Goal: Task Accomplishment & Management: Manage account settings

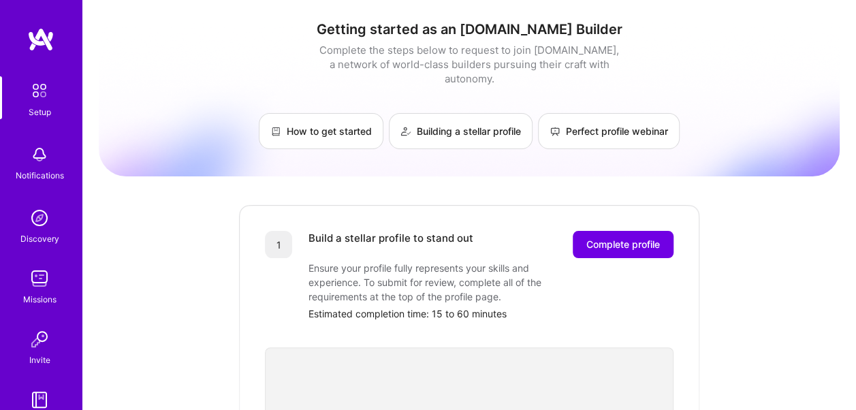
click at [38, 278] on img at bounding box center [39, 278] width 27 height 27
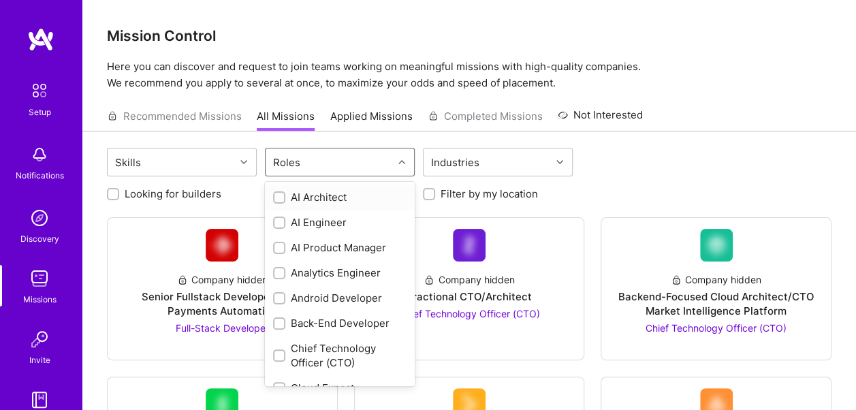
click at [322, 161] on div "Roles" at bounding box center [329, 161] width 127 height 27
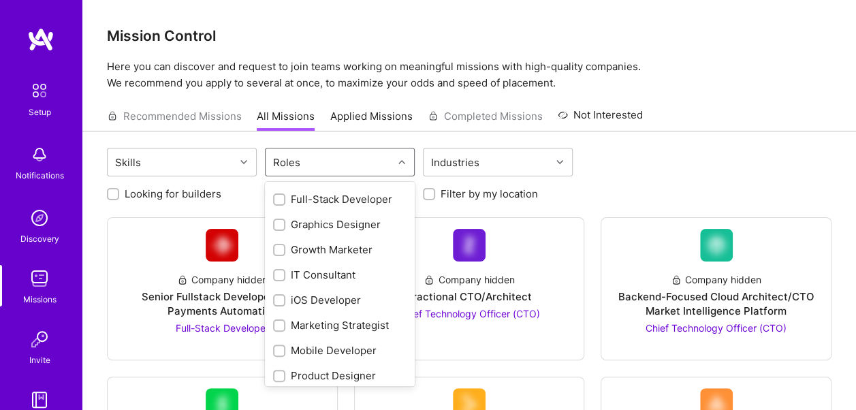
scroll to position [477, 0]
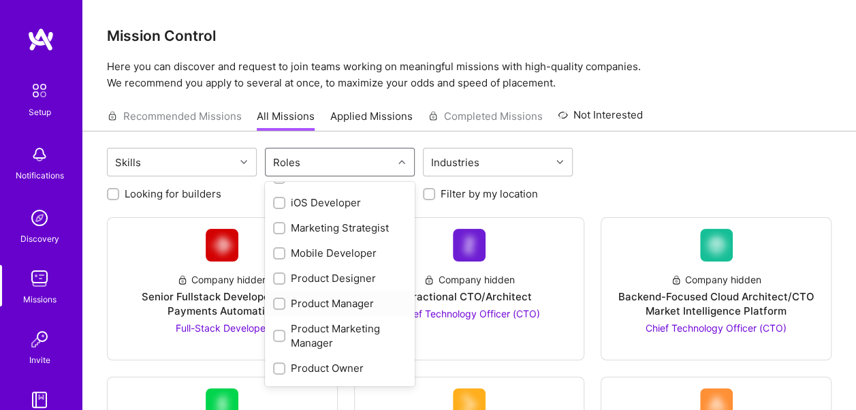
click at [291, 304] on div "Product Manager" at bounding box center [339, 303] width 133 height 14
checkbox input "true"
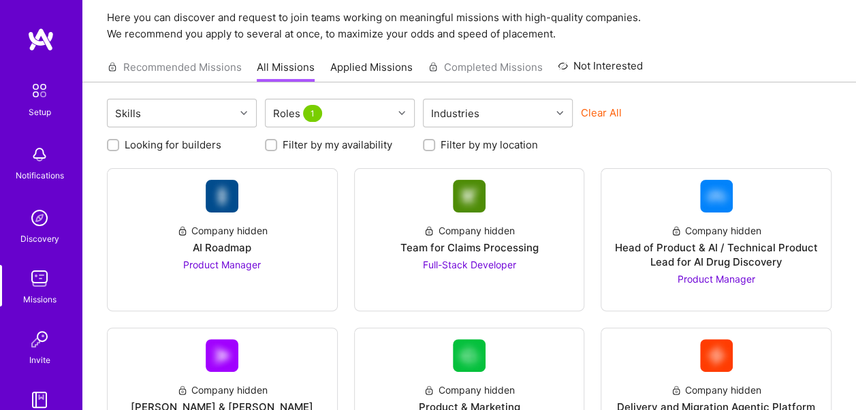
scroll to position [0, 0]
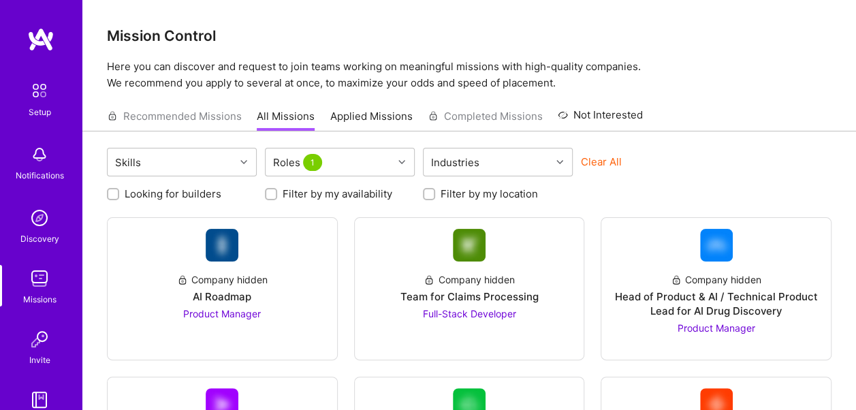
click at [36, 29] on img at bounding box center [40, 39] width 27 height 25
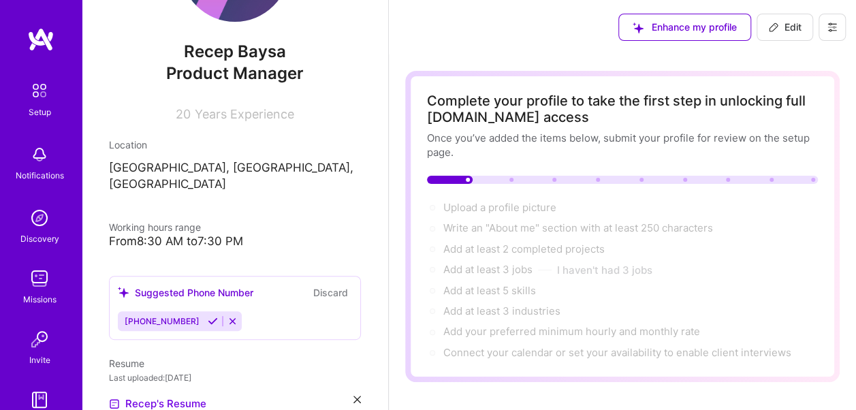
scroll to position [136, 0]
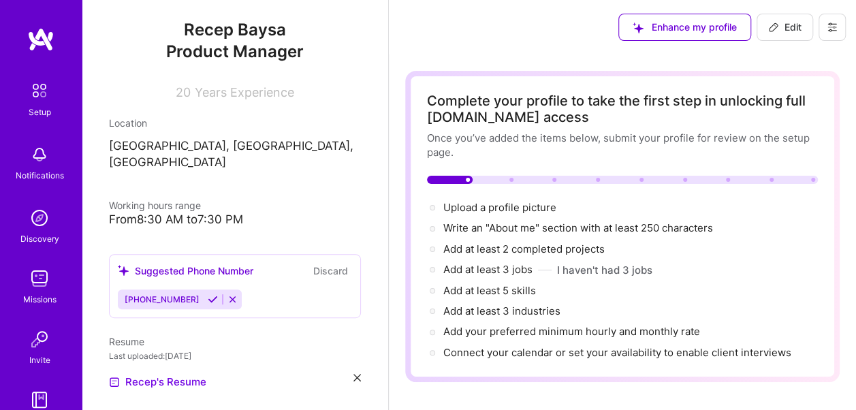
click at [227, 294] on icon at bounding box center [232, 299] width 10 height 10
drag, startPoint x: 223, startPoint y: 281, endPoint x: 306, endPoint y: 264, distance: 84.7
click at [283, 271] on div "Suggested Phone Number Discard [PHONE_NUMBER]" at bounding box center [235, 286] width 252 height 64
click at [321, 263] on button "Discard" at bounding box center [330, 271] width 43 height 16
click at [316, 263] on button "Discard" at bounding box center [330, 271] width 43 height 16
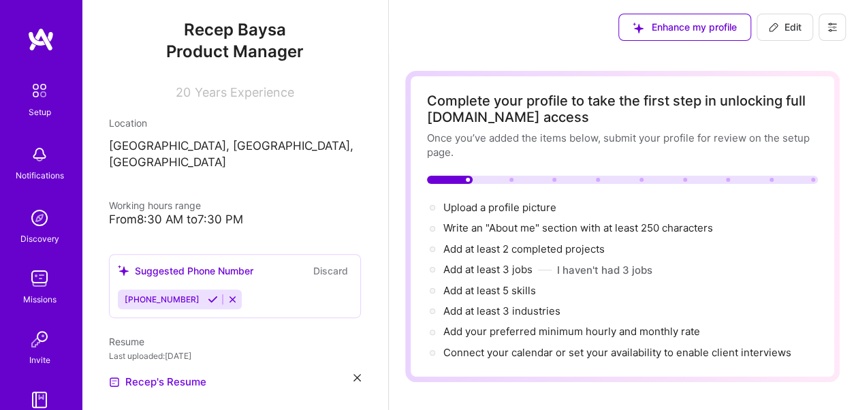
click at [227, 294] on icon at bounding box center [232, 299] width 10 height 10
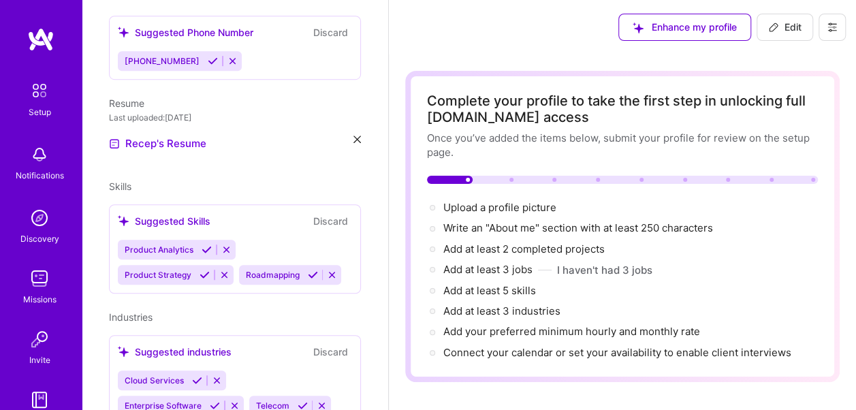
scroll to position [347, 0]
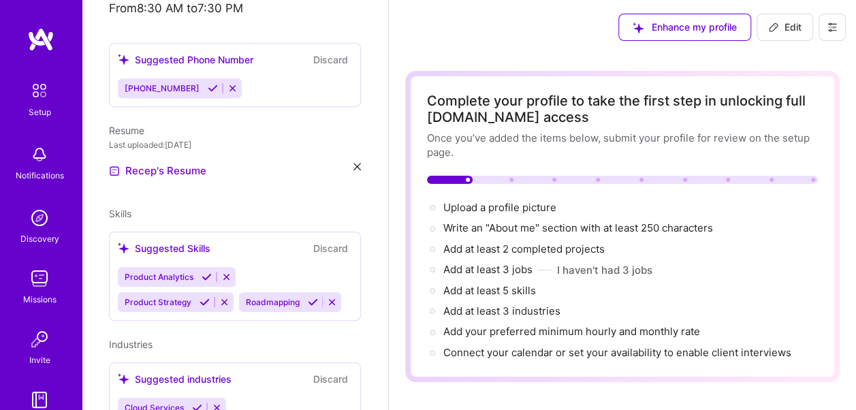
click at [317, 240] on button "Discard" at bounding box center [330, 248] width 43 height 16
click at [332, 240] on button "Discard" at bounding box center [330, 248] width 43 height 16
click at [325, 240] on button "Discard" at bounding box center [330, 248] width 43 height 16
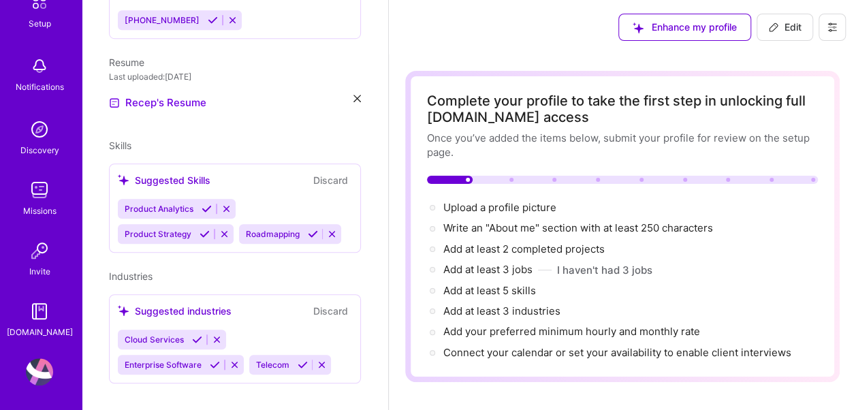
scroll to position [91, 0]
click at [29, 361] on img at bounding box center [39, 368] width 27 height 27
click at [829, 27] on icon at bounding box center [832, 27] width 11 height 11
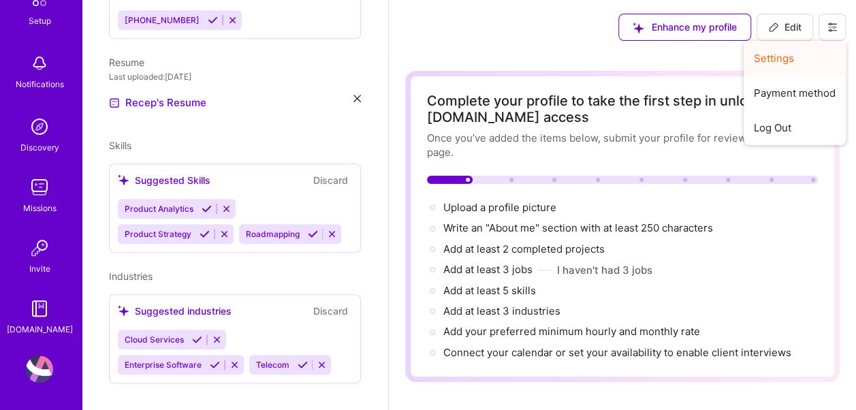
click at [781, 59] on button "Settings" at bounding box center [795, 58] width 102 height 35
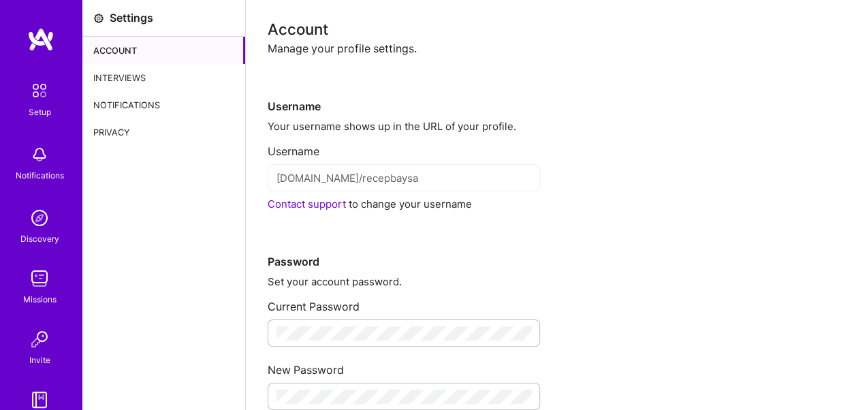
click at [125, 76] on div "Interviews" at bounding box center [163, 77] width 163 height 27
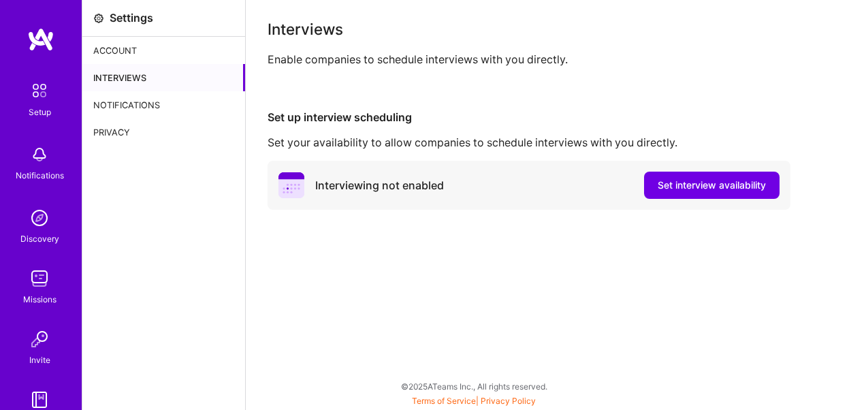
click at [167, 101] on div "Notifications" at bounding box center [163, 104] width 163 height 27
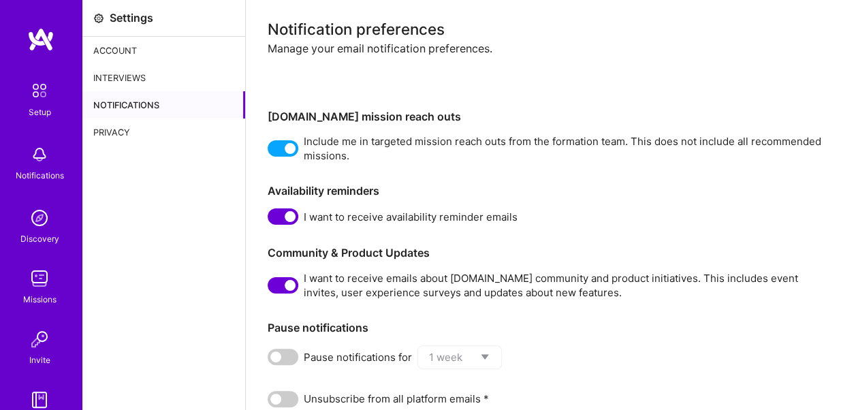
click at [139, 128] on div "Privacy" at bounding box center [163, 131] width 163 height 27
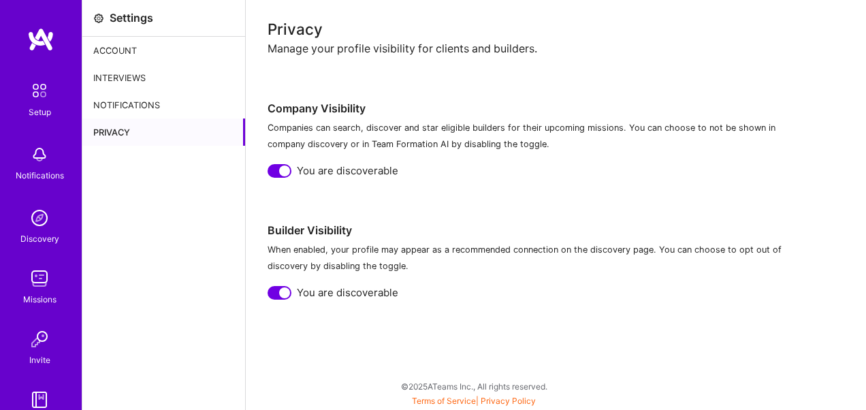
click at [39, 35] on img at bounding box center [40, 39] width 27 height 25
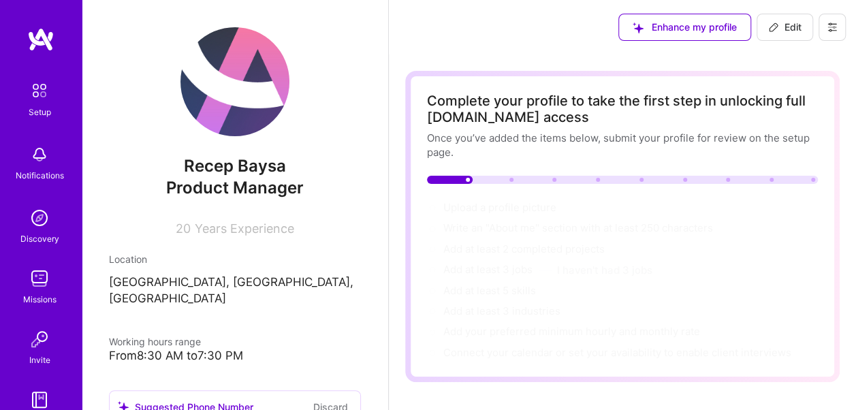
click at [835, 25] on icon at bounding box center [832, 27] width 11 height 11
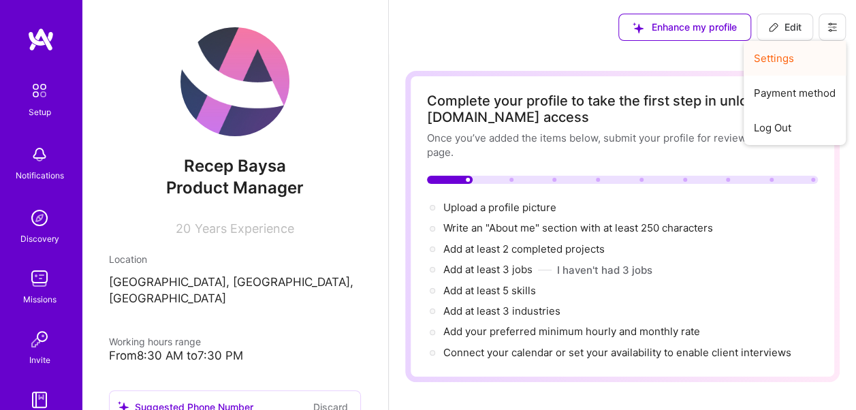
click at [773, 54] on button "Settings" at bounding box center [795, 58] width 102 height 35
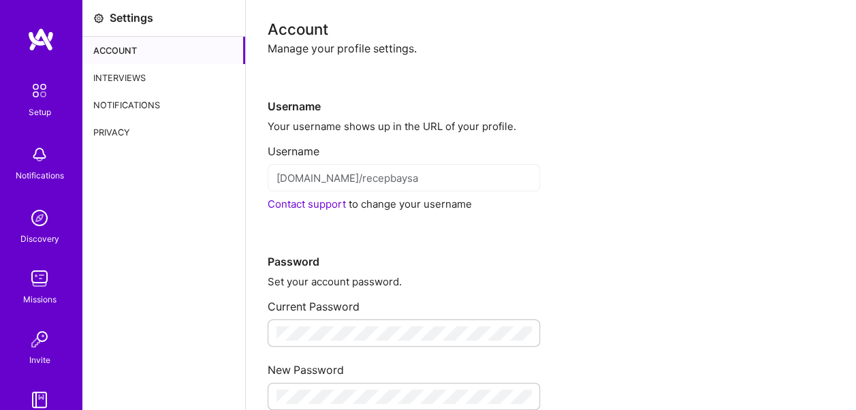
click at [35, 29] on img at bounding box center [40, 39] width 27 height 25
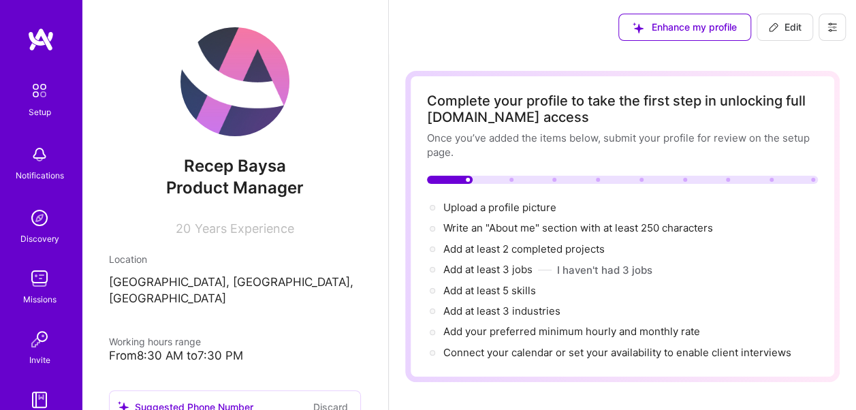
click at [773, 19] on button "Edit" at bounding box center [784, 27] width 57 height 27
select select "US"
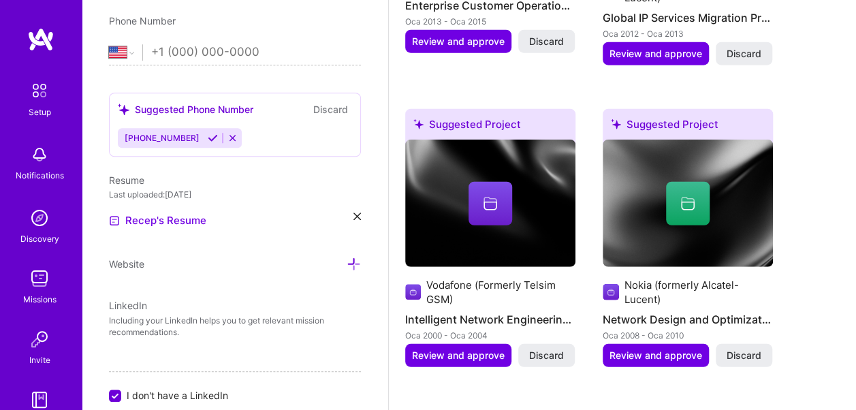
scroll to position [545, 0]
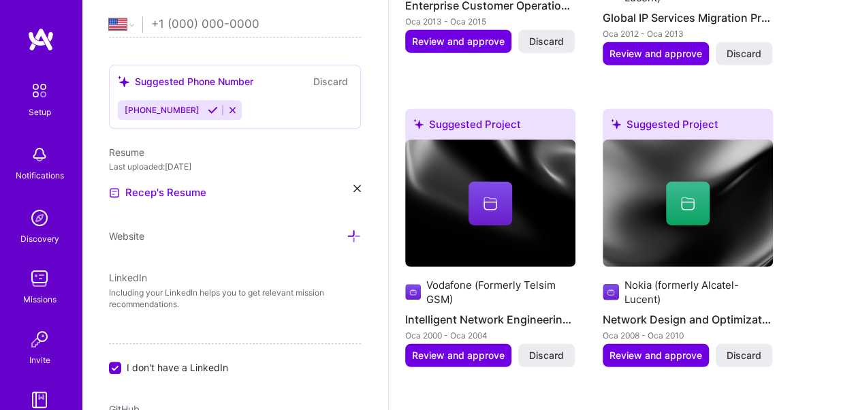
click at [353, 185] on icon at bounding box center [356, 188] width 7 height 7
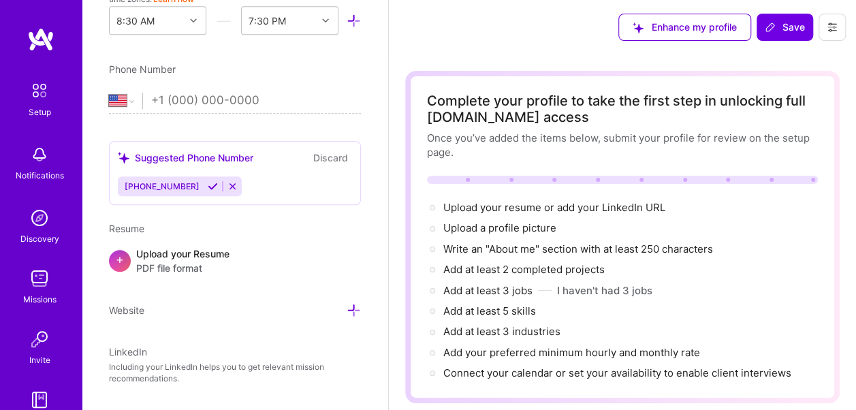
scroll to position [462, 0]
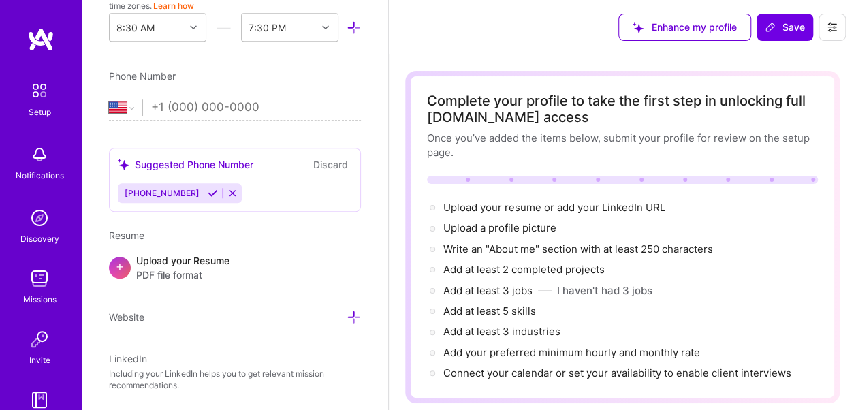
click at [227, 191] on icon at bounding box center [232, 193] width 10 height 10
click at [320, 160] on button "Discard" at bounding box center [330, 165] width 43 height 16
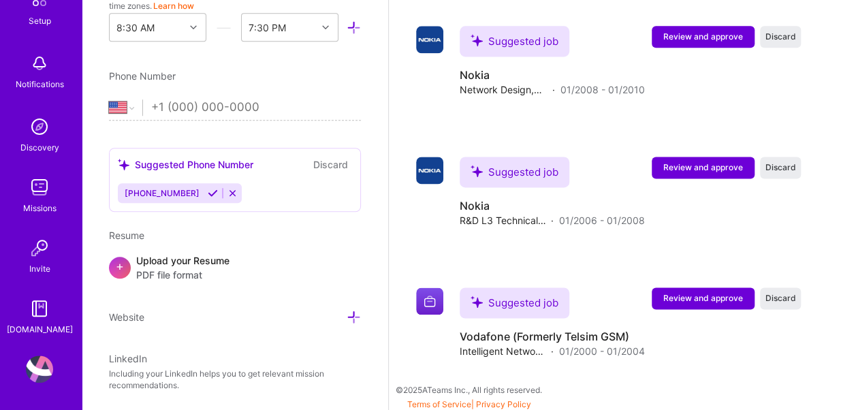
scroll to position [0, 0]
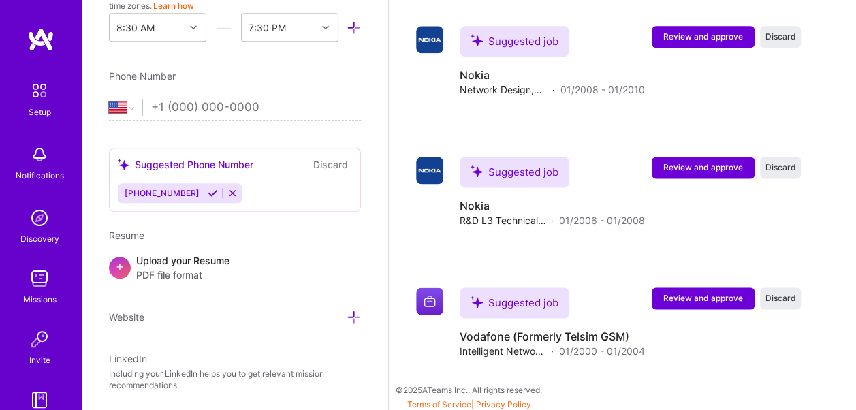
click at [42, 94] on img at bounding box center [39, 90] width 29 height 29
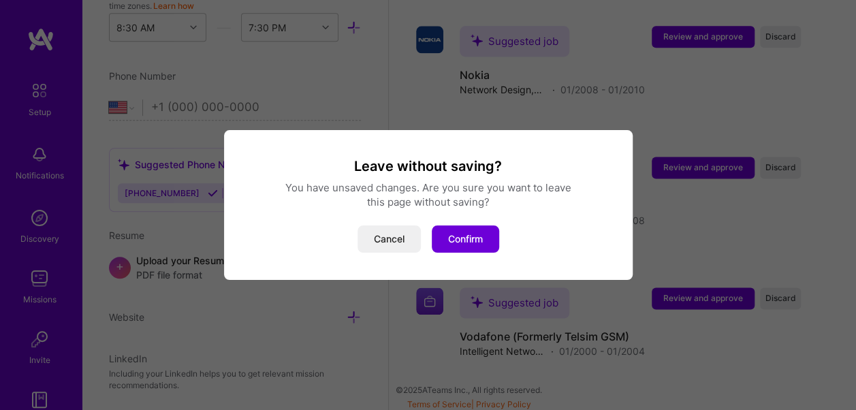
drag, startPoint x: 456, startPoint y: 234, endPoint x: 419, endPoint y: 221, distance: 39.0
click at [419, 221] on div "Leave without saving? You have unsaved changes. Are you sure you want to leave …" at bounding box center [428, 204] width 376 height 95
click at [392, 238] on button "Cancel" at bounding box center [388, 238] width 63 height 27
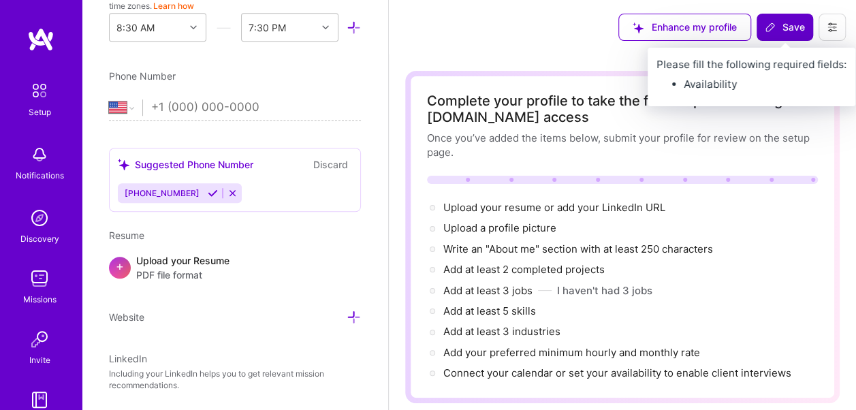
click at [791, 18] on button "Save" at bounding box center [784, 27] width 57 height 27
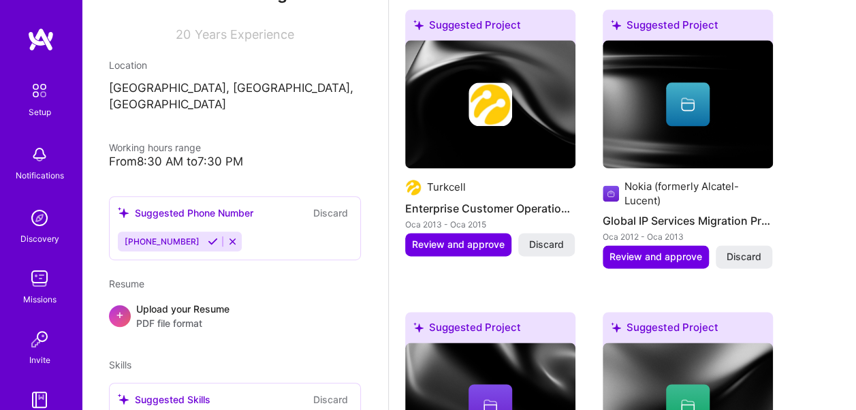
scroll to position [165, 0]
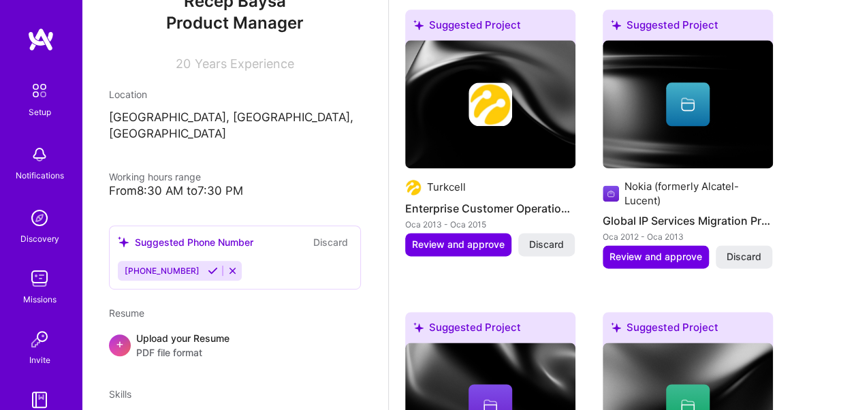
click at [248, 184] on div "From 8:30 AM to 7:30 PM" at bounding box center [235, 191] width 252 height 14
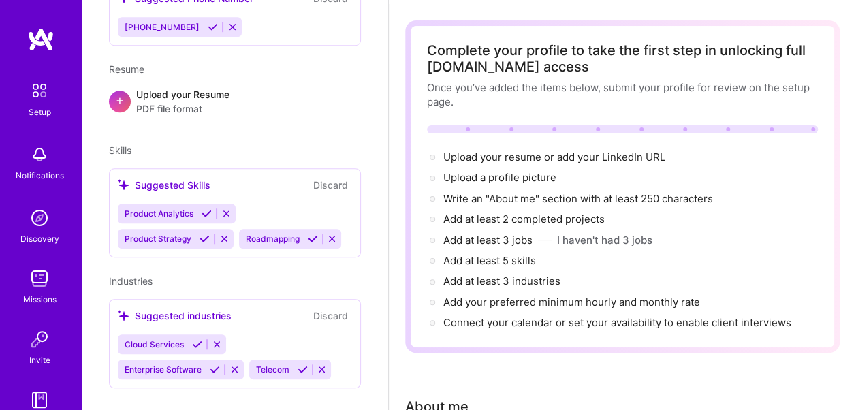
scroll to position [0, 0]
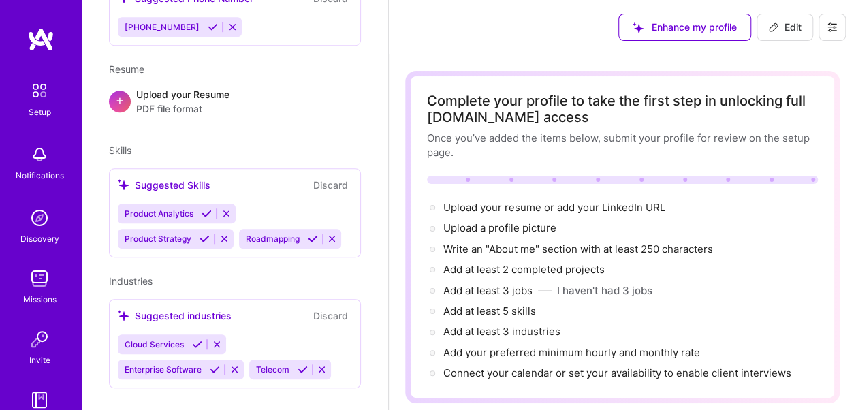
click at [786, 22] on span "Edit" at bounding box center [784, 27] width 33 height 14
select select "US"
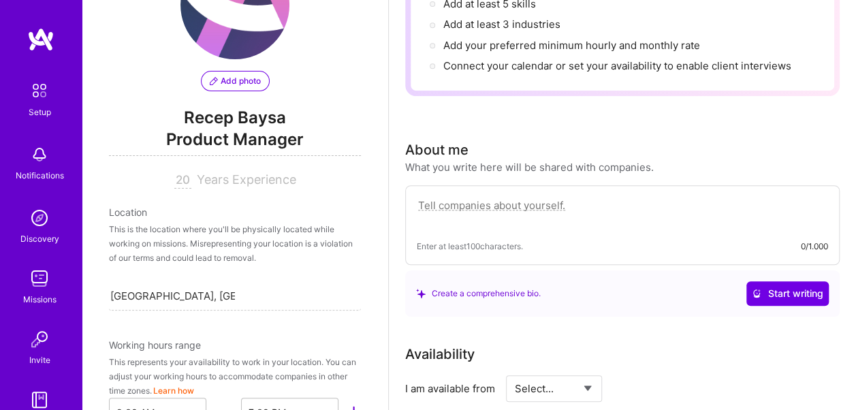
scroll to position [65, 0]
